Goal: Transaction & Acquisition: Book appointment/travel/reservation

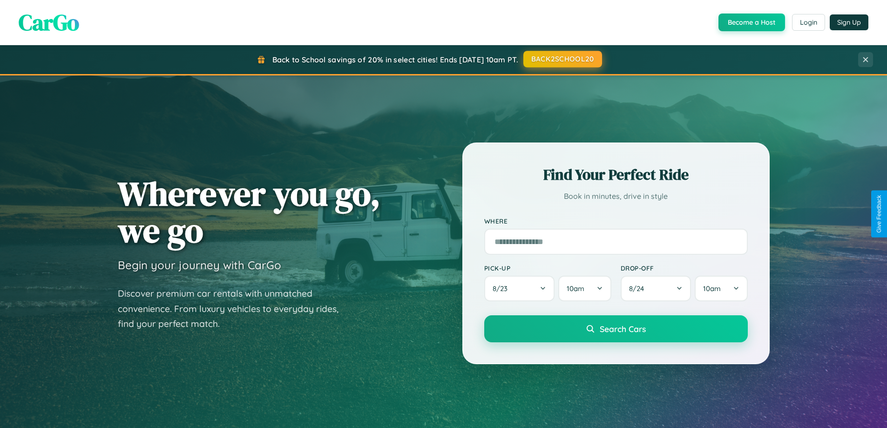
click at [562, 59] on button "BACK2SCHOOL20" at bounding box center [562, 59] width 79 height 17
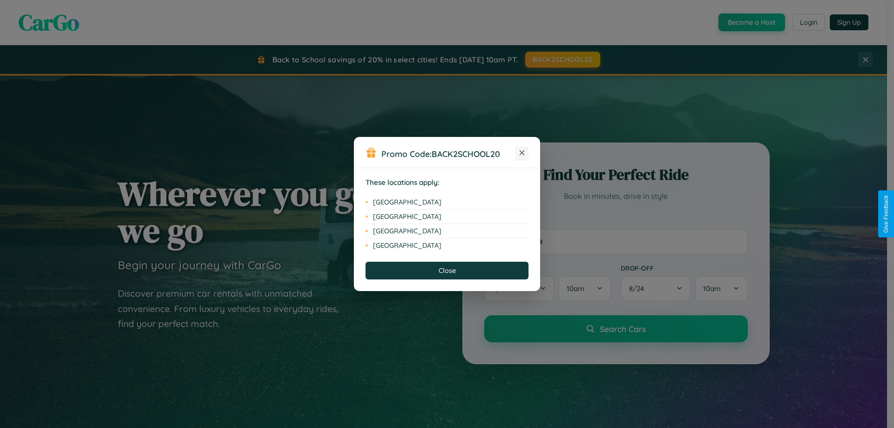
click at [522, 153] on icon at bounding box center [522, 152] width 5 height 5
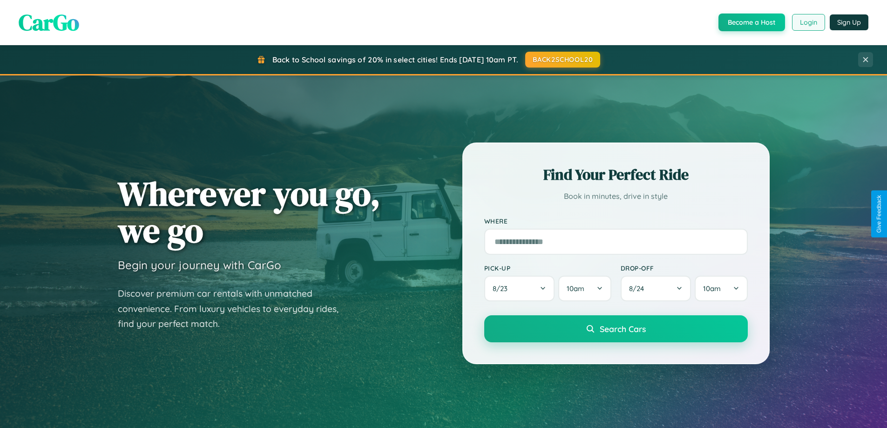
click at [808, 22] on button "Login" at bounding box center [808, 22] width 33 height 17
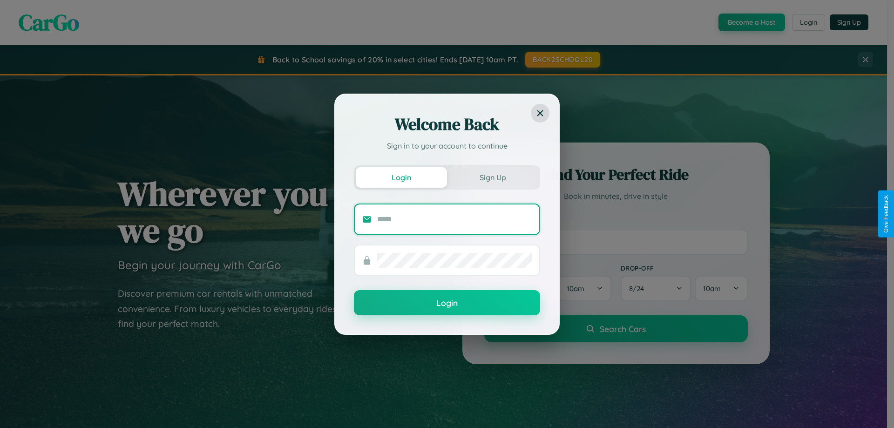
click at [455, 219] on input "text" at bounding box center [454, 219] width 155 height 15
type input "**********"
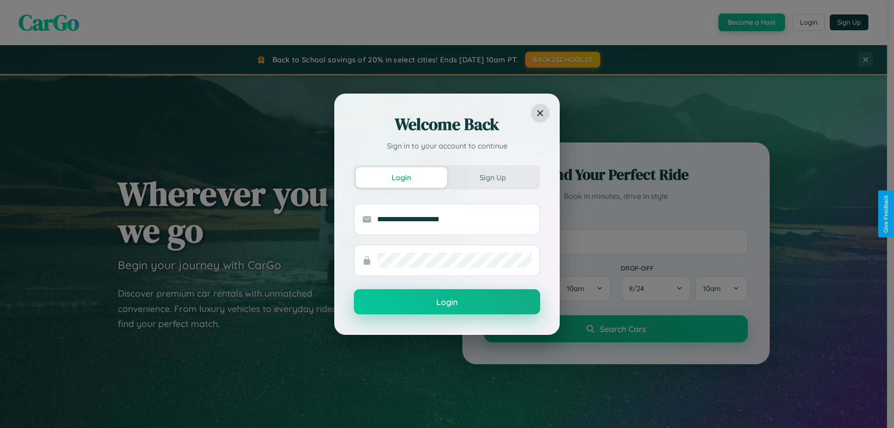
click at [447, 302] on button "Login" at bounding box center [447, 301] width 186 height 25
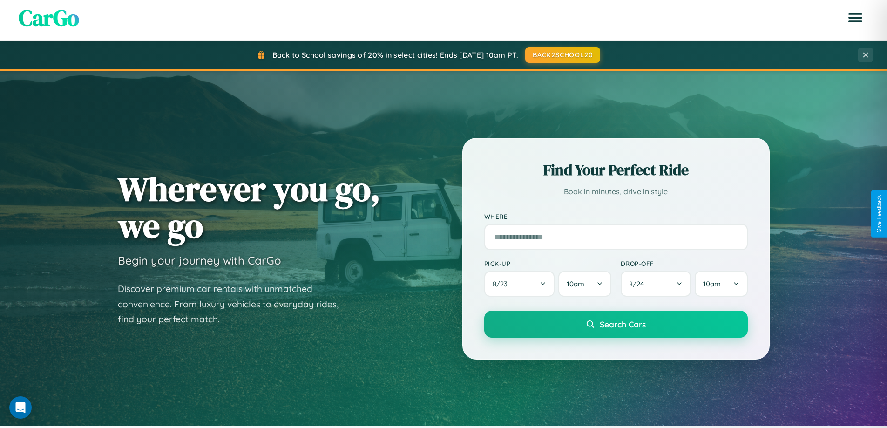
scroll to position [1091, 0]
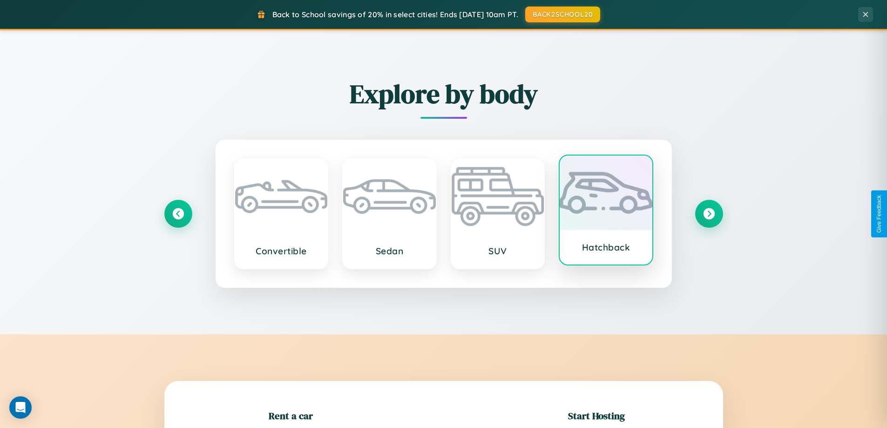
click at [606, 214] on div at bounding box center [606, 193] width 93 height 75
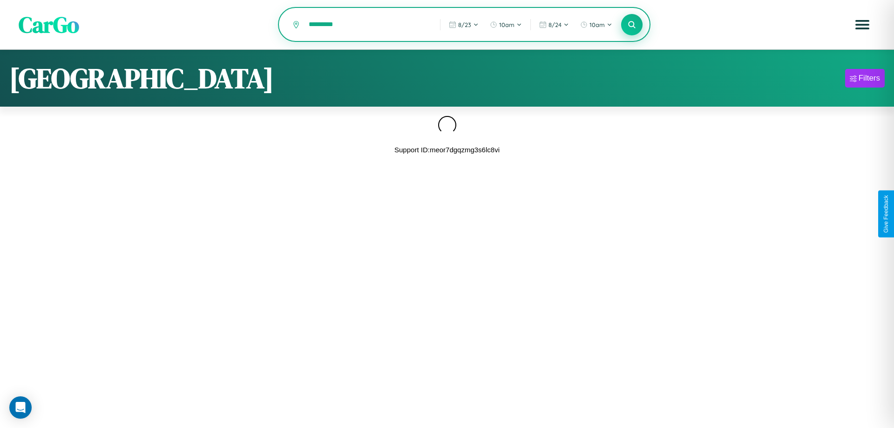
type input "*********"
click at [632, 25] on icon at bounding box center [631, 24] width 9 height 9
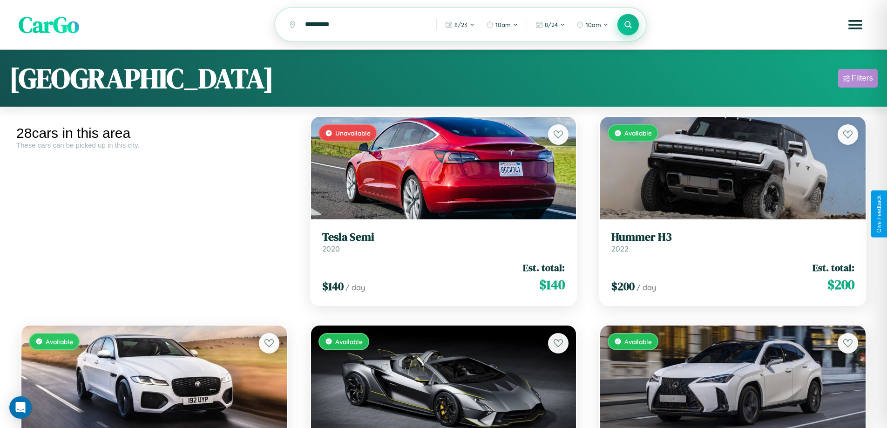
click at [858, 80] on div "Filters" at bounding box center [862, 78] width 21 height 9
